Goal: Navigation & Orientation: Find specific page/section

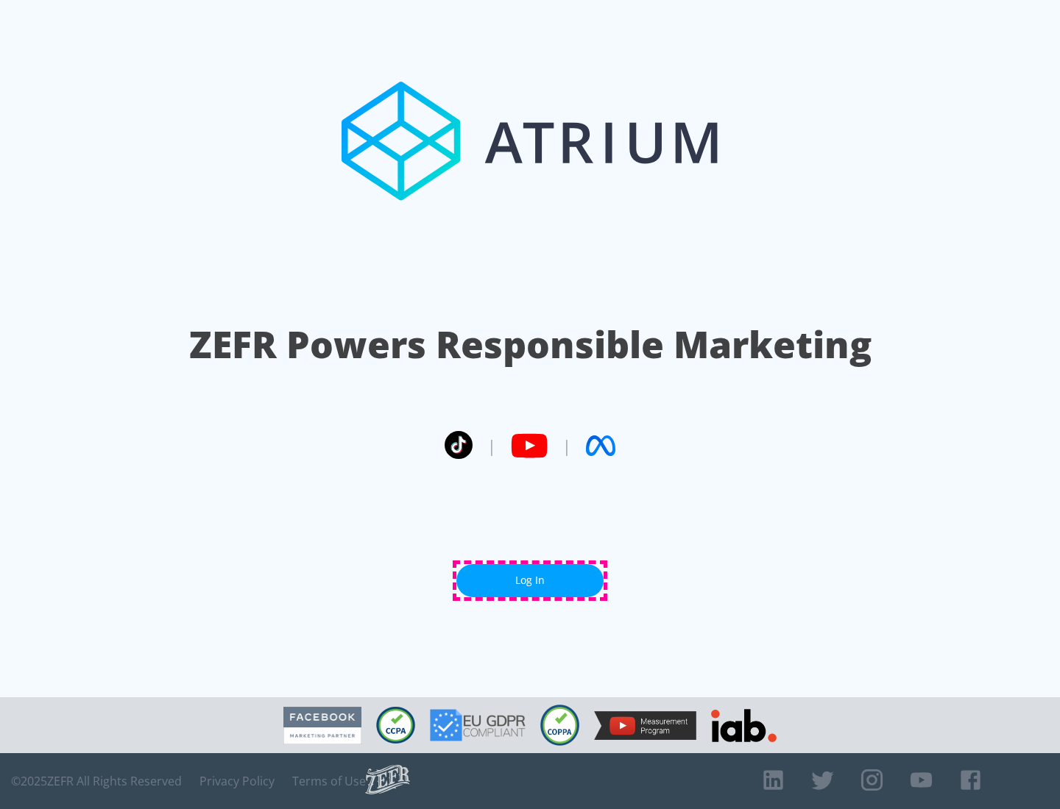
click at [530, 581] on link "Log In" at bounding box center [529, 580] width 147 height 33
